Goal: Task Accomplishment & Management: Use online tool/utility

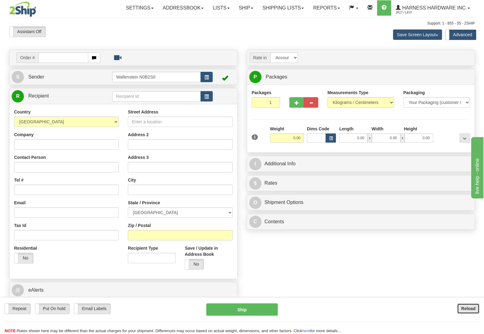
click at [459, 308] on button "Reload" at bounding box center [468, 308] width 22 height 10
click at [122, 94] on input "text" at bounding box center [156, 96] width 89 height 10
type input "SBM"
click at [57, 147] on input "Company" at bounding box center [66, 144] width 105 height 10
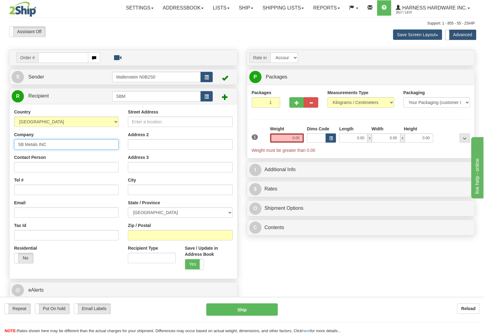
type input "SB Metals INC"
click at [36, 169] on input "Contact Person" at bounding box center [66, 167] width 105 height 10
type input "Simon"
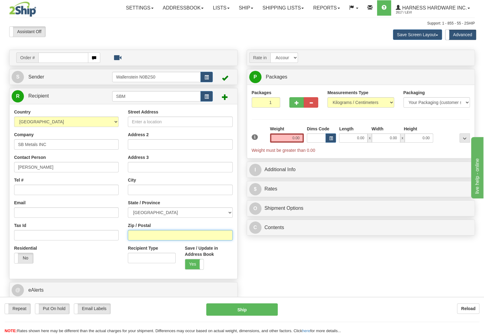
click at [133, 236] on input "Zip / Postal" at bounding box center [180, 235] width 105 height 10
type input "N0C 1B0"
click at [253, 256] on div "Order # S Sender" at bounding box center [242, 185] width 475 height 271
type input "DUNDALK"
select select "ON"
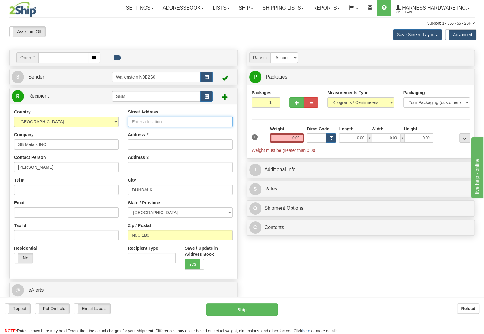
click at [135, 121] on input "Street Address" at bounding box center [180, 121] width 105 height 10
type input "086101 Southgate RD 08"
click at [59, 186] on input "Tel #" at bounding box center [66, 190] width 105 height 10
type input "(226)581-6431"
click at [261, 254] on div "Order # S Sender" at bounding box center [242, 185] width 475 height 271
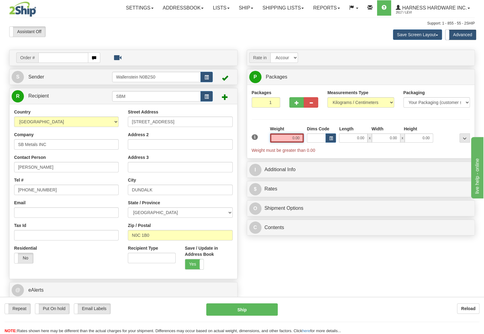
click at [284, 138] on input "0.00" at bounding box center [287, 137] width 34 height 9
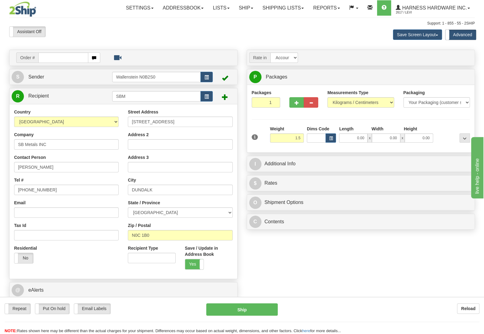
type input "1.50"
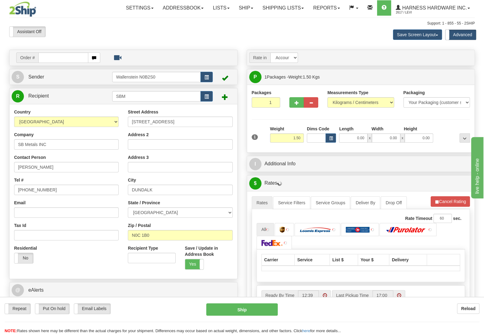
click at [442, 134] on div at bounding box center [453, 134] width 37 height 17
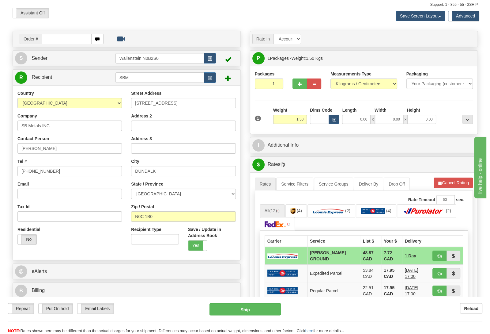
scroll to position [32, 0]
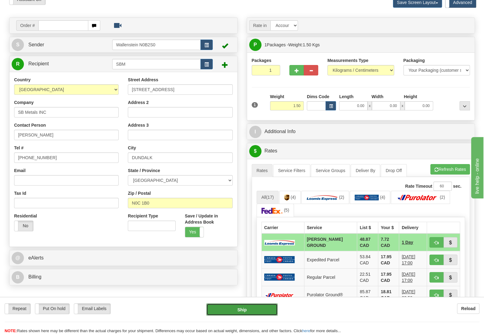
click at [228, 313] on button "Ship" at bounding box center [241, 309] width 71 height 12
type input "DD"
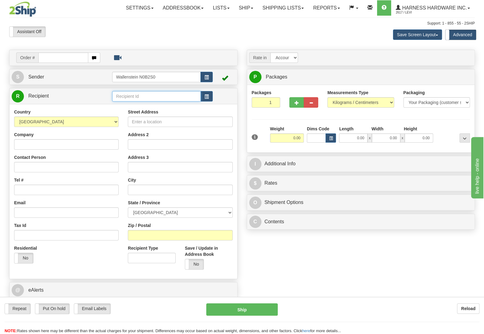
click at [142, 98] on input "text" at bounding box center [156, 96] width 89 height 10
type input "CENS"
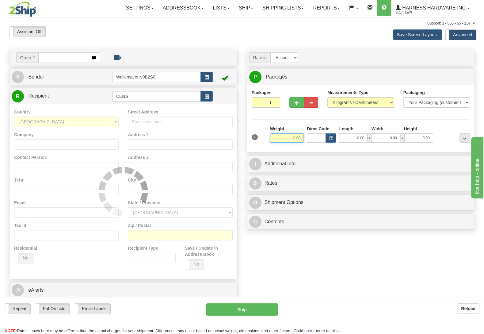
type input "11"
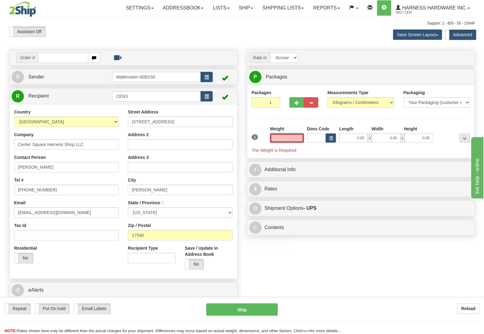
type input "1"
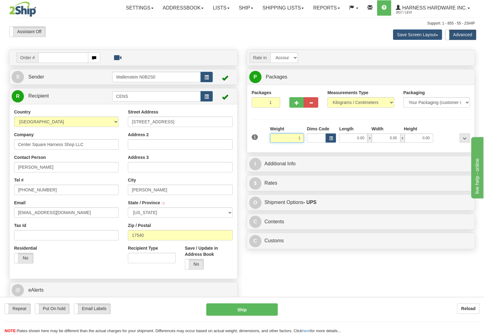
type input "LEOLA"
type input "1.00"
type input "11"
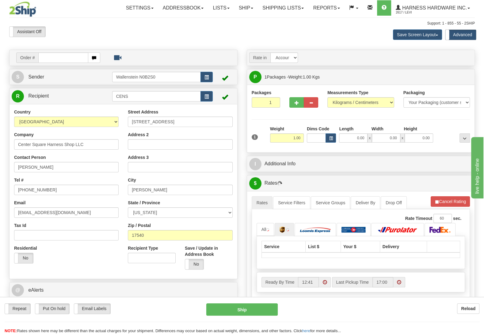
type input "1X1383"
select select
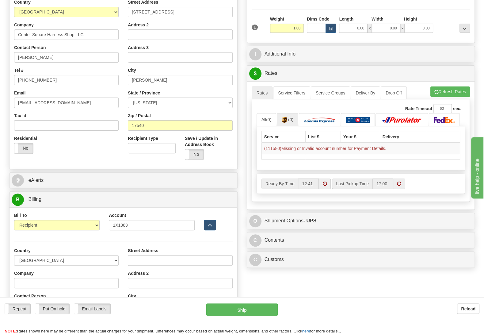
scroll to position [129, 0]
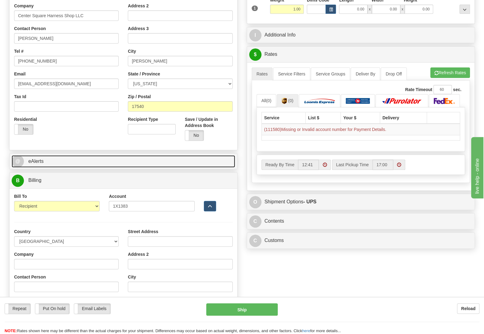
click at [81, 158] on link "@ eAlerts" at bounding box center [123, 161] width 223 height 13
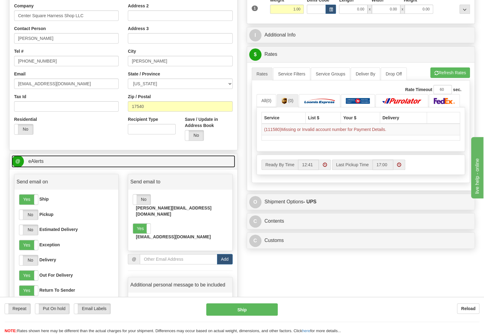
click at [76, 161] on link "@ eAlerts" at bounding box center [123, 161] width 223 height 13
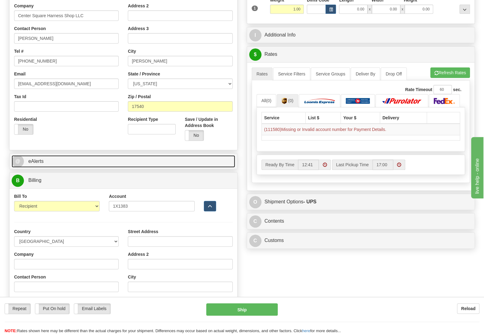
click at [74, 161] on link "@ eAlerts" at bounding box center [123, 161] width 223 height 13
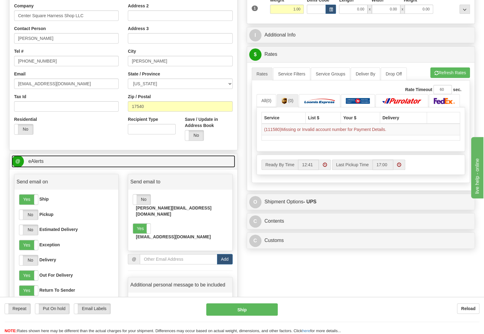
click at [74, 161] on link "@ eAlerts" at bounding box center [123, 161] width 223 height 13
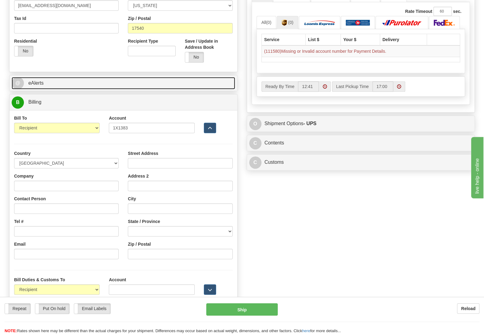
scroll to position [225, 0]
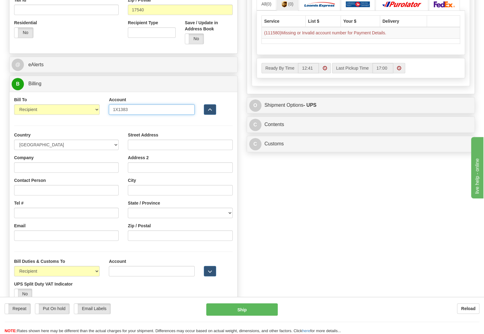
drag, startPoint x: 126, startPoint y: 113, endPoint x: 78, endPoint y: 105, distance: 48.7
click at [109, 105] on input "1X1383" at bounding box center [152, 109] width 86 height 10
click at [127, 274] on input "Account" at bounding box center [152, 271] width 86 height 10
paste input "1X1383"
type input "1X1383"
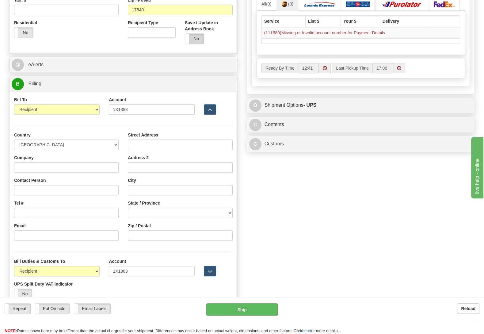
click at [198, 40] on label "No" at bounding box center [194, 39] width 19 height 10
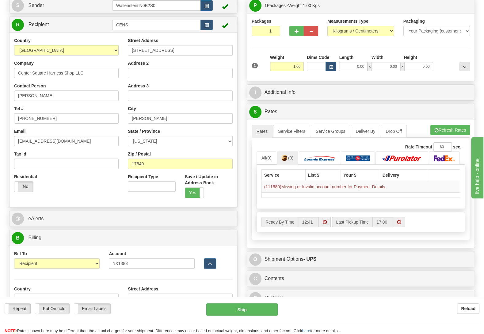
scroll to position [64, 0]
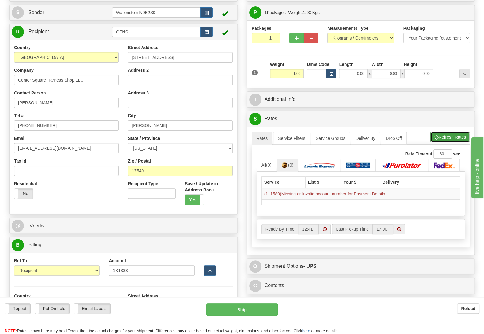
click at [450, 138] on button "Refresh Rates" at bounding box center [450, 137] width 40 height 10
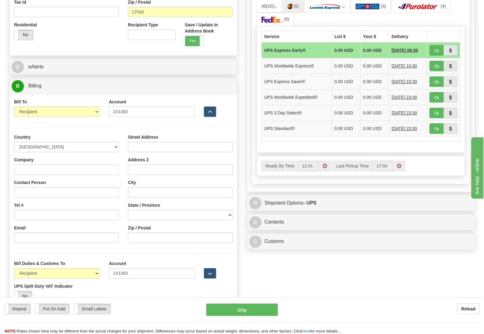
scroll to position [225, 0]
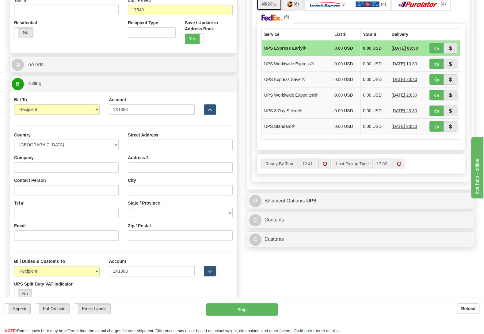
click at [264, 5] on link "All (20)" at bounding box center [269, 4] width 25 height 13
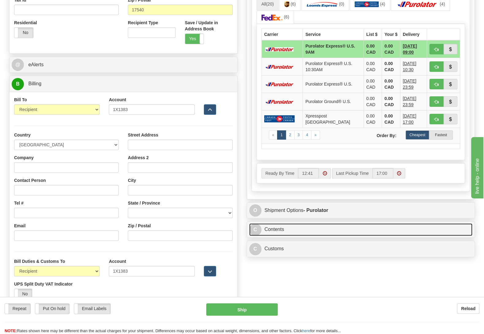
click at [296, 236] on link "C Contents" at bounding box center [360, 229] width 223 height 13
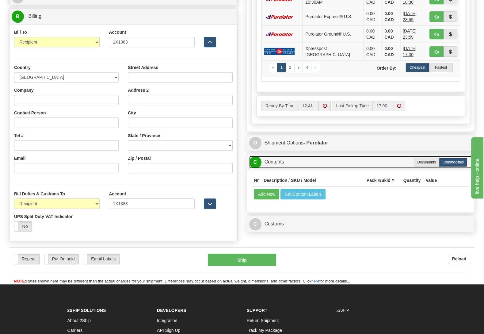
scroll to position [322, 0]
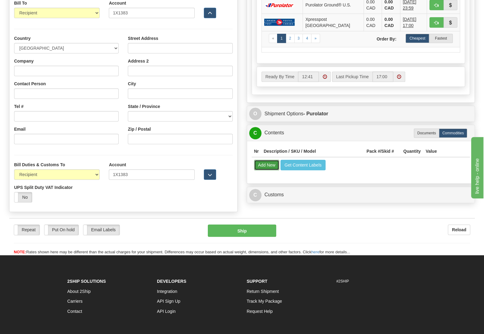
click at [269, 170] on button "Add New" at bounding box center [266, 165] width 25 height 10
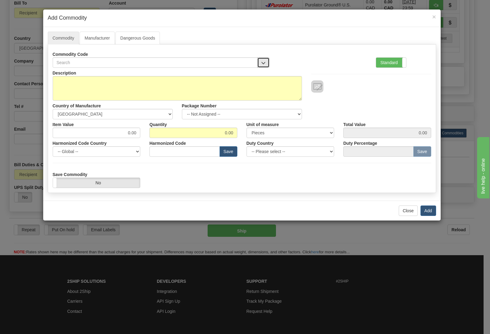
click at [264, 65] on button "button" at bounding box center [263, 62] width 12 height 10
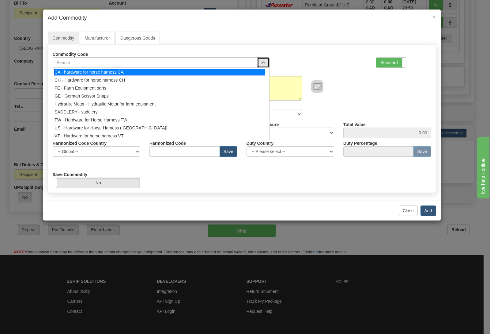
click at [167, 72] on div "CA - hardware for horse harness CA" at bounding box center [159, 72] width 211 height 7
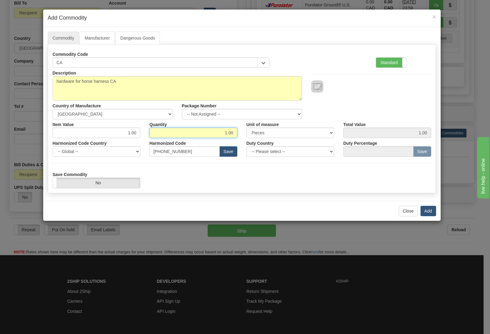
drag, startPoint x: 207, startPoint y: 134, endPoint x: 251, endPoint y: 129, distance: 44.4
click at [238, 129] on input "1.00" at bounding box center [194, 132] width 88 height 10
drag, startPoint x: 121, startPoint y: 127, endPoint x: 189, endPoint y: 128, distance: 68.7
click at [189, 128] on div "Item Value 1.00 Quantity 1.00 Unit of measure 3 Thousand Square Inches Adjustme…" at bounding box center [242, 128] width 388 height 19
drag, startPoint x: 125, startPoint y: 133, endPoint x: 171, endPoint y: 129, distance: 46.4
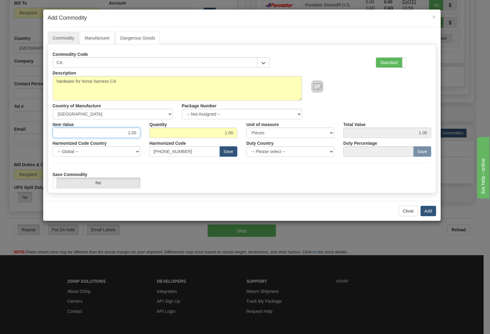
click at [141, 129] on input "1.00" at bounding box center [97, 132] width 88 height 10
type input "199"
type input "199.00"
click at [428, 213] on button "Add" at bounding box center [429, 211] width 16 height 10
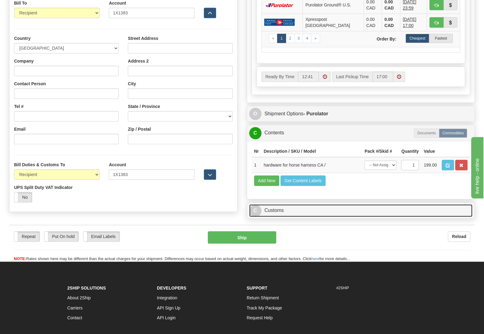
click at [331, 217] on link "C Customs" at bounding box center [360, 210] width 223 height 13
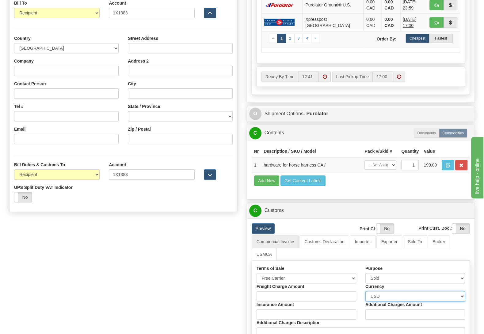
click at [365, 291] on select "Please select CAD USD EUR ZAR RON ANG ARN AUD AUS AWG BBD BFR BGN BHD BMD BND B…" at bounding box center [415, 296] width 100 height 10
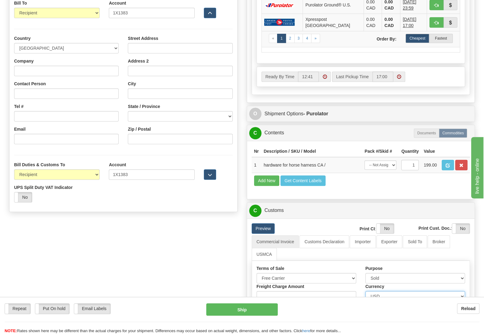
select select "0"
click option "CAD" at bounding box center [0, 0] width 0 height 0
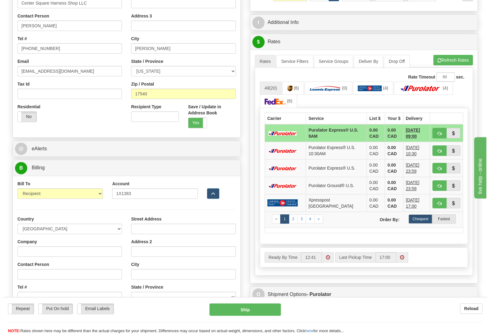
scroll to position [129, 0]
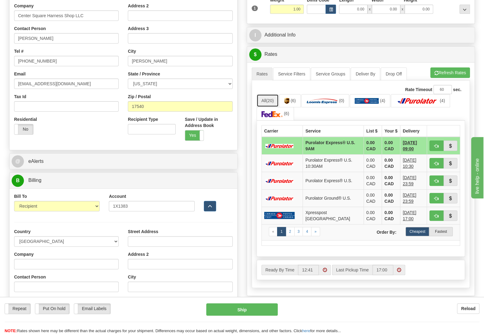
click at [270, 98] on link "All (20)" at bounding box center [268, 100] width 22 height 13
click at [265, 107] on link "All (20)" at bounding box center [268, 100] width 22 height 13
click at [265, 101] on link "All (20)" at bounding box center [268, 100] width 22 height 13
click at [287, 103] on img at bounding box center [286, 101] width 5 height 6
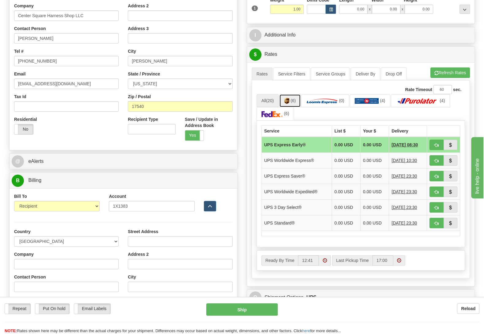
select select
click at [301, 224] on td "UPS Standard®" at bounding box center [296, 223] width 70 height 16
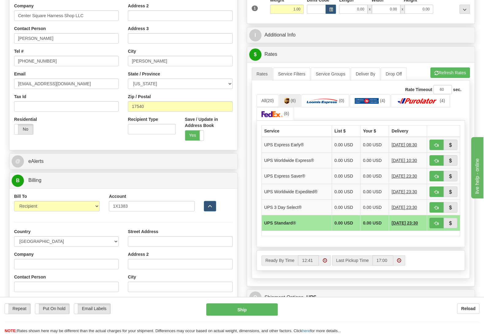
select select
click at [248, 312] on button "Ship" at bounding box center [241, 309] width 71 height 12
type input "11"
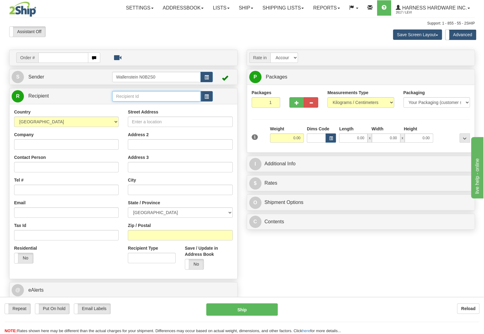
click at [167, 97] on input "text" at bounding box center [156, 96] width 89 height 10
type input "AMOM"
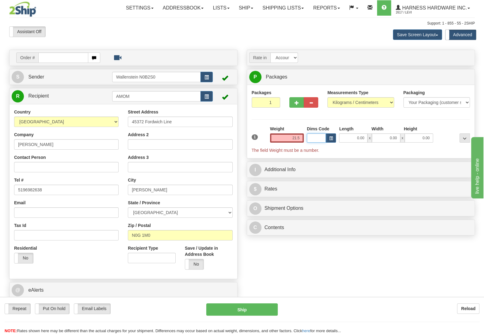
type input "21.50"
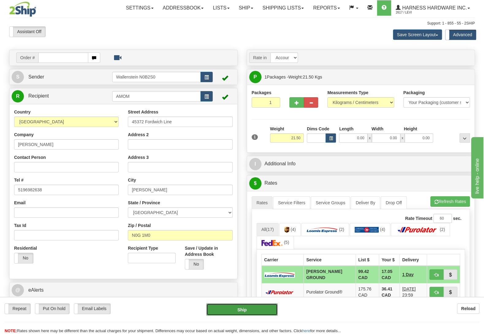
click at [230, 308] on button "Ship" at bounding box center [241, 309] width 71 height 12
type input "DD"
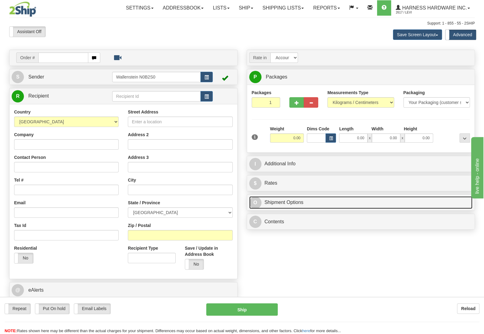
click at [465, 205] on link "O Shipment Options" at bounding box center [360, 202] width 223 height 13
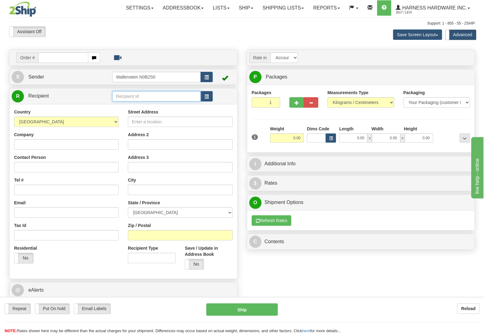
click at [128, 101] on input "text" at bounding box center [156, 96] width 89 height 10
type input "ezrs"
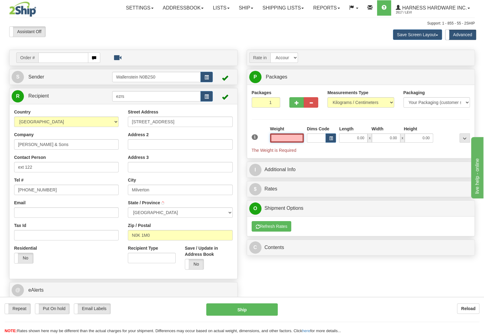
type input "MILVERTON"
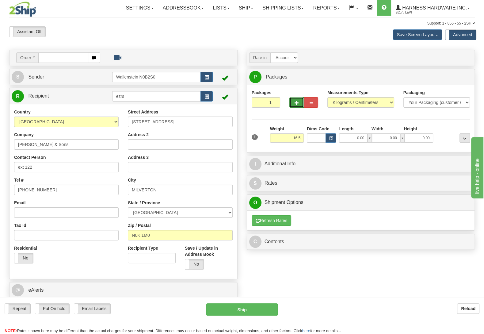
type input "16.50"
click at [300, 99] on button "button" at bounding box center [296, 102] width 14 height 10
radio input "true"
type input "2"
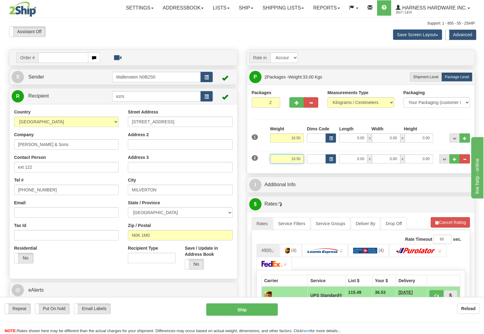
drag, startPoint x: 291, startPoint y: 160, endPoint x: 333, endPoint y: 170, distance: 43.2
click at [304, 163] on input "16.50" at bounding box center [287, 158] width 34 height 9
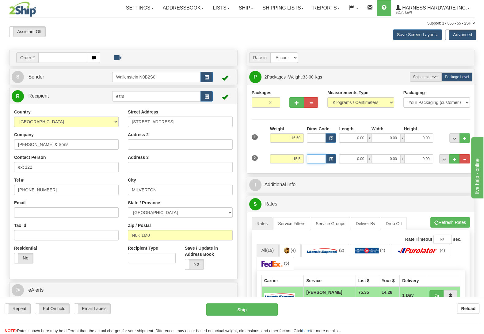
type input "15.50"
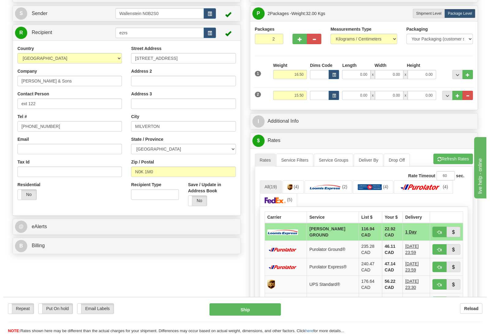
scroll to position [64, 0]
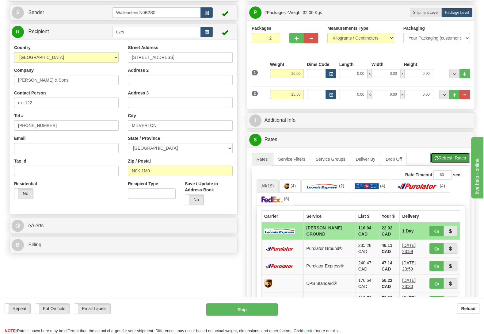
click at [450, 161] on button "Refresh Rates" at bounding box center [450, 158] width 40 height 10
click at [261, 308] on button "Ship" at bounding box center [241, 309] width 71 height 12
type input "DD"
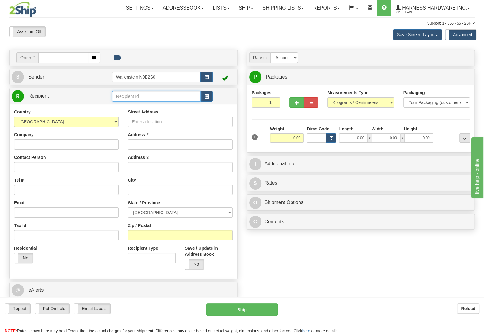
click at [139, 95] on input "text" at bounding box center [156, 96] width 89 height 10
type input "anai"
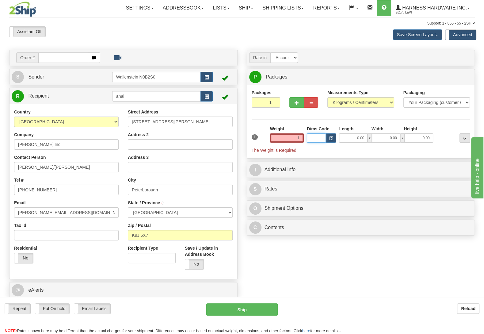
type input "1.00"
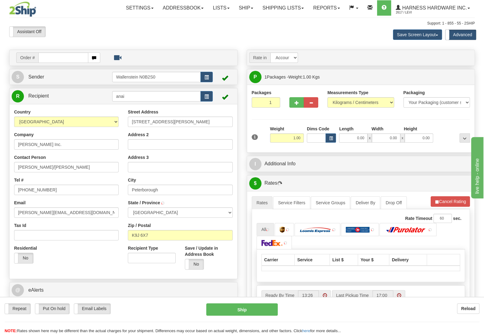
type input "PETERBOROUGH"
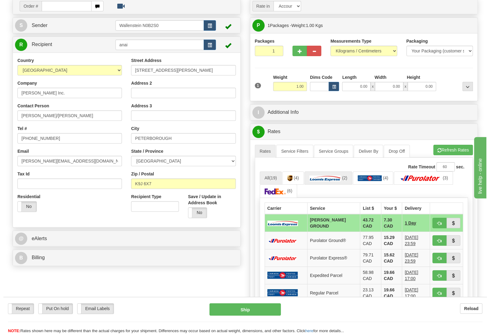
scroll to position [64, 0]
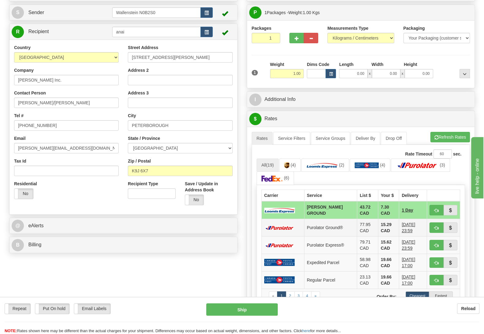
click at [308, 228] on td "Purolator Ground®" at bounding box center [330, 227] width 53 height 17
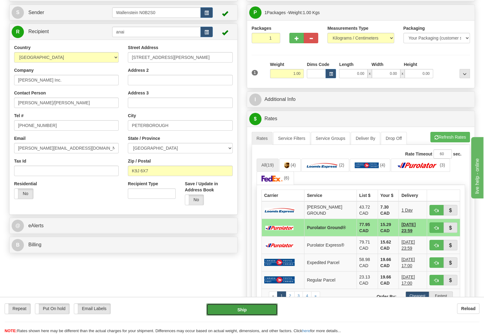
click at [240, 309] on button "Ship" at bounding box center [241, 309] width 71 height 12
type input "260"
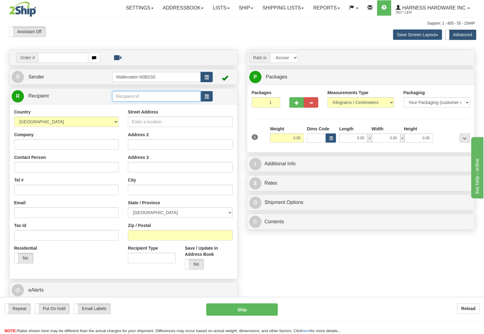
click at [169, 97] on input "text" at bounding box center [156, 96] width 89 height 10
type input "wilfr"
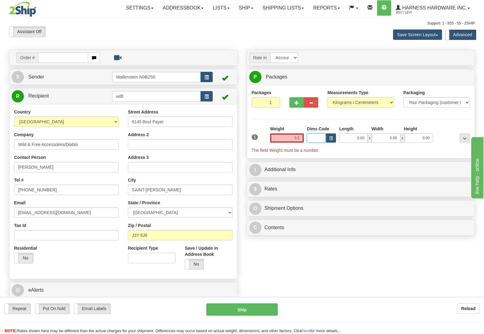
type input "3.50"
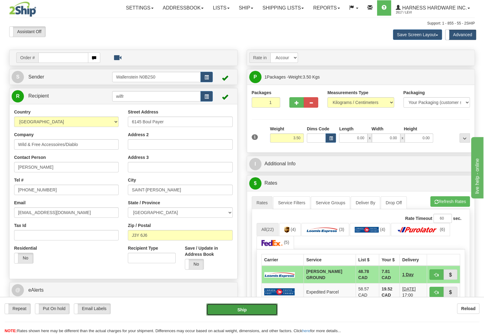
click at [247, 310] on button "Ship" at bounding box center [241, 309] width 71 height 12
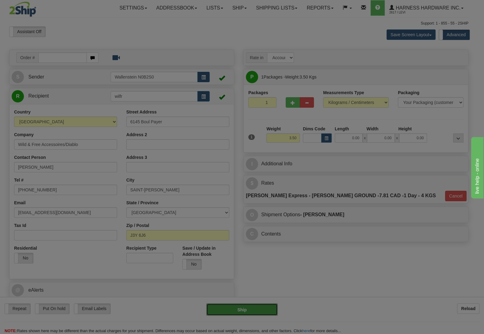
type input "DD"
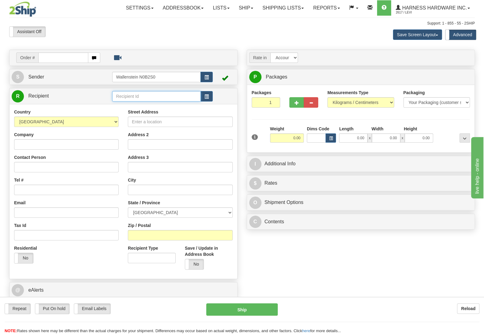
click at [133, 95] on input "text" at bounding box center [156, 96] width 89 height 10
type input "QUAC"
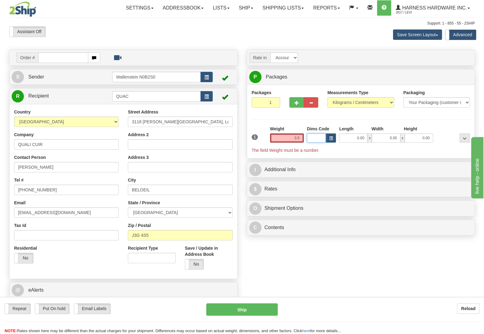
type input "3.50"
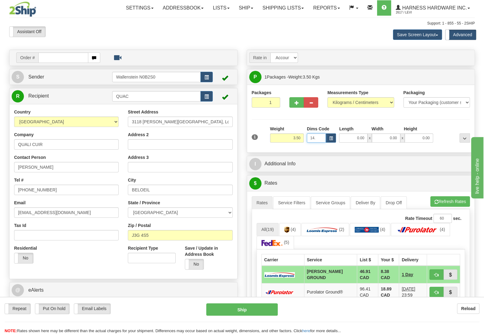
type input "14."
